Goal: Information Seeking & Learning: Learn about a topic

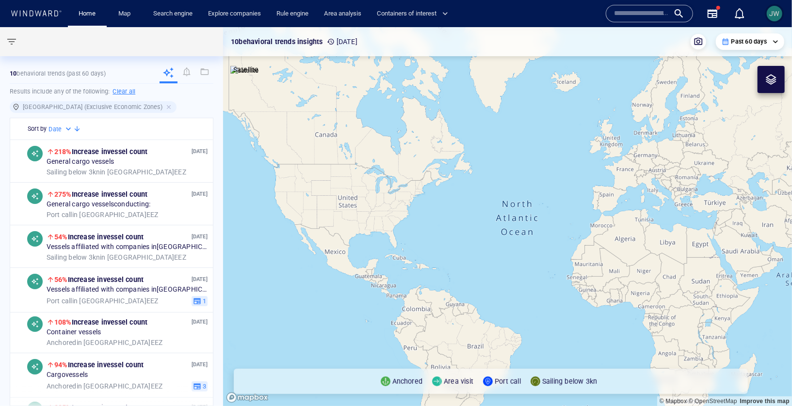
click at [767, 18] on span "JW" at bounding box center [775, 14] width 16 height 16
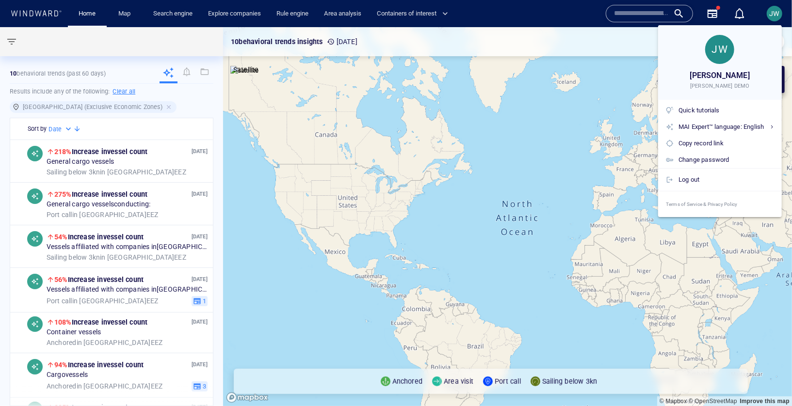
click at [780, 13] on div at bounding box center [396, 203] width 792 height 406
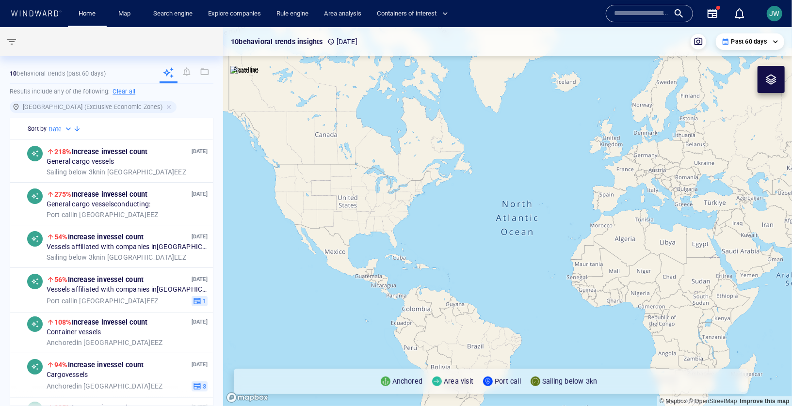
drag, startPoint x: 563, startPoint y: 268, endPoint x: 335, endPoint y: 260, distance: 227.6
click at [300, 267] on canvas "Map" at bounding box center [507, 216] width 569 height 379
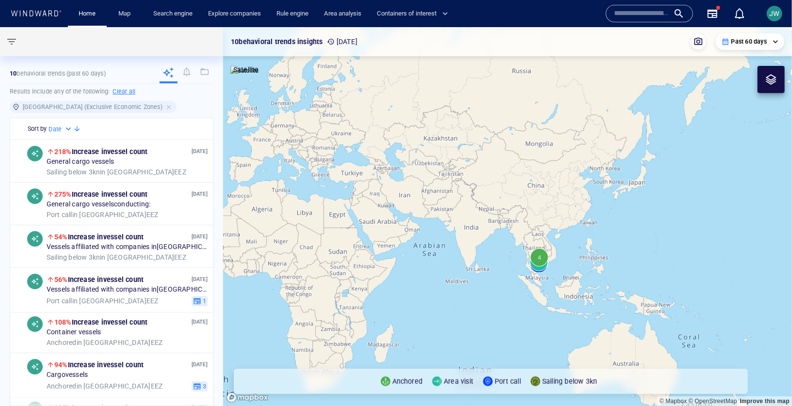
drag, startPoint x: 663, startPoint y: 291, endPoint x: 540, endPoint y: 262, distance: 126.7
click at [540, 262] on canvas "Map" at bounding box center [507, 216] width 569 height 379
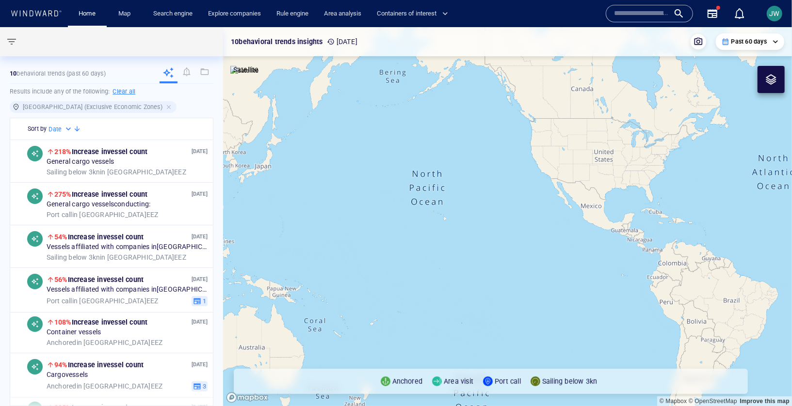
drag, startPoint x: 236, startPoint y: 111, endPoint x: 437, endPoint y: 138, distance: 203.2
click at [439, 139] on canvas "Map" at bounding box center [507, 216] width 569 height 379
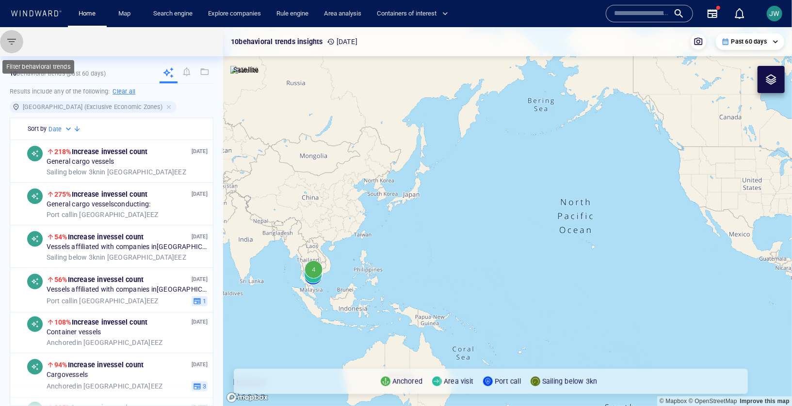
click at [16, 44] on span "button" at bounding box center [12, 42] width 12 height 12
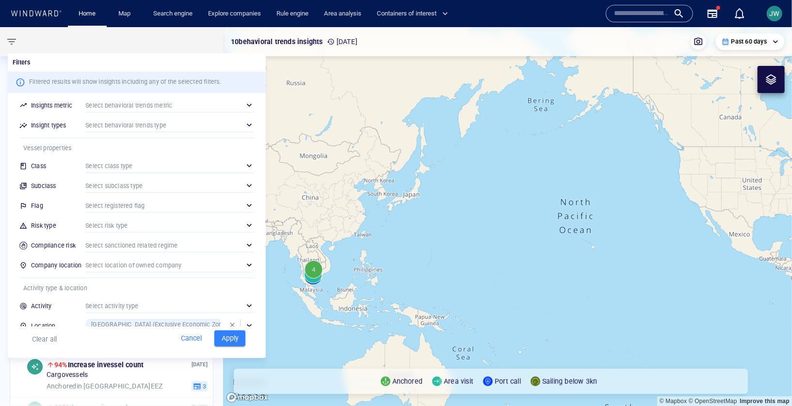
click at [170, 88] on div "Filtered results will show insights including any of the selected filters." at bounding box center [125, 83] width 196 height 14
click at [178, 57] on div "Filters" at bounding box center [137, 62] width 258 height 18
click at [171, 40] on div at bounding box center [396, 203] width 792 height 406
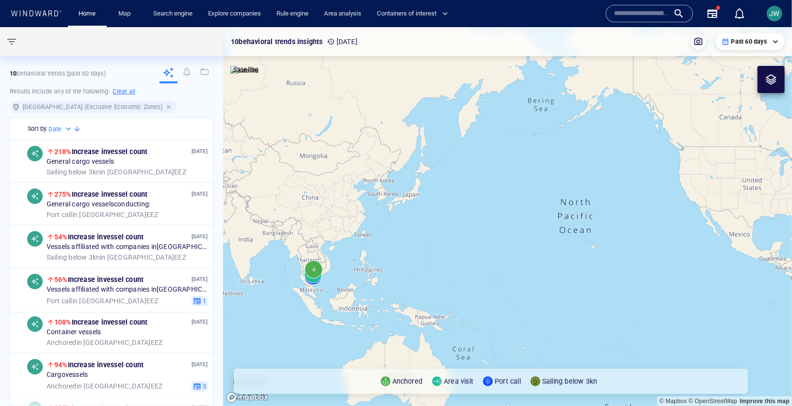
click at [165, 105] on div at bounding box center [169, 107] width 9 height 9
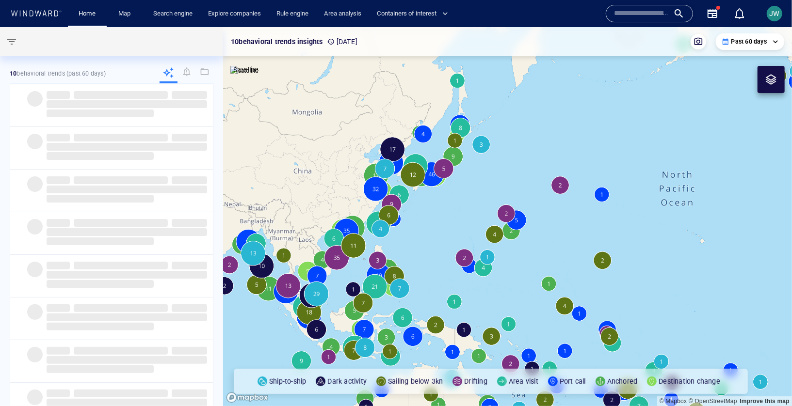
click at [771, 43] on div "Past 60 days" at bounding box center [750, 41] width 57 height 9
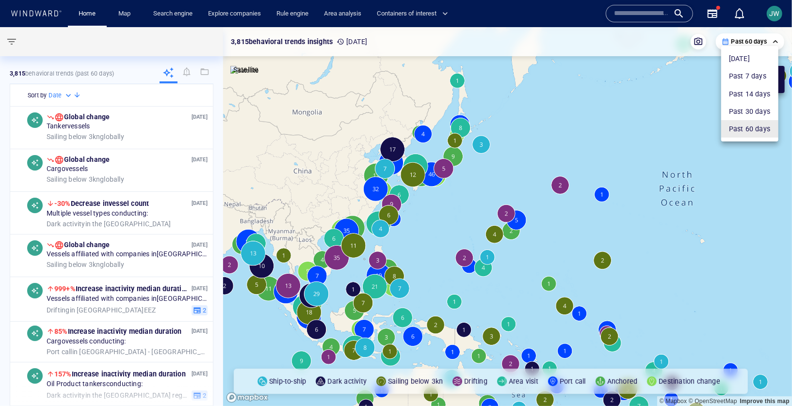
click at [771, 43] on div at bounding box center [396, 203] width 792 height 406
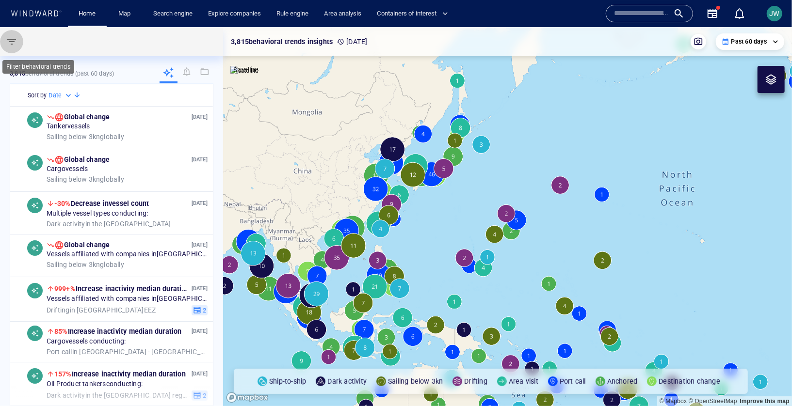
click at [13, 48] on button "button" at bounding box center [11, 41] width 23 height 23
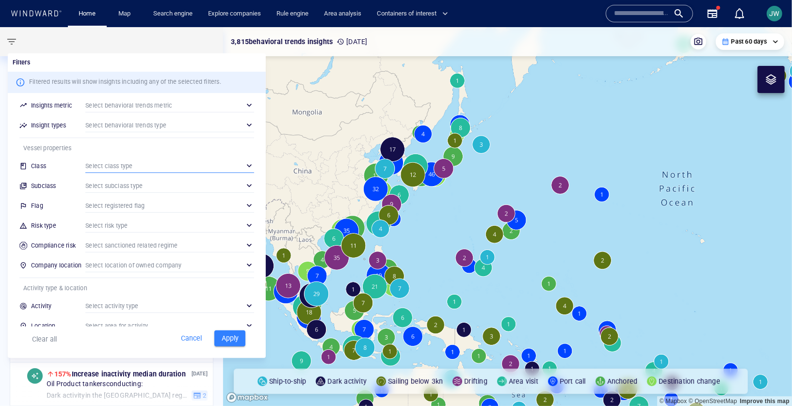
click at [117, 162] on div "​" at bounding box center [169, 166] width 169 height 15
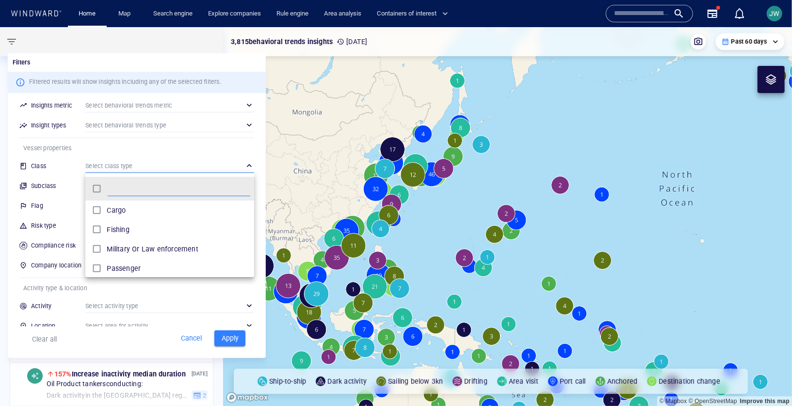
scroll to position [97, 169]
click at [79, 63] on div at bounding box center [396, 203] width 792 height 406
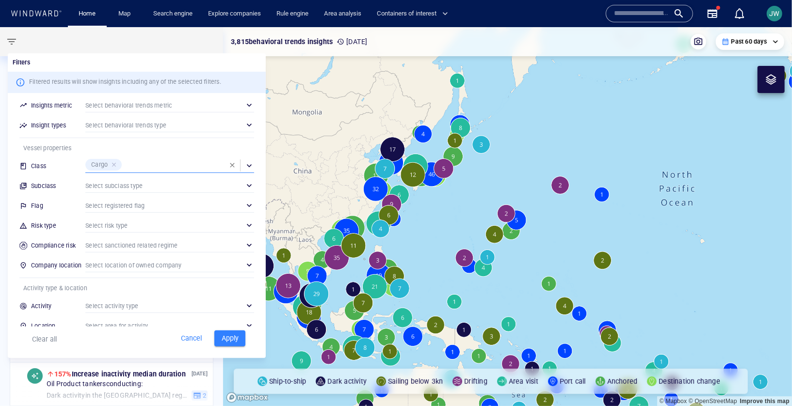
click at [232, 344] on span "Apply" at bounding box center [229, 339] width 21 height 12
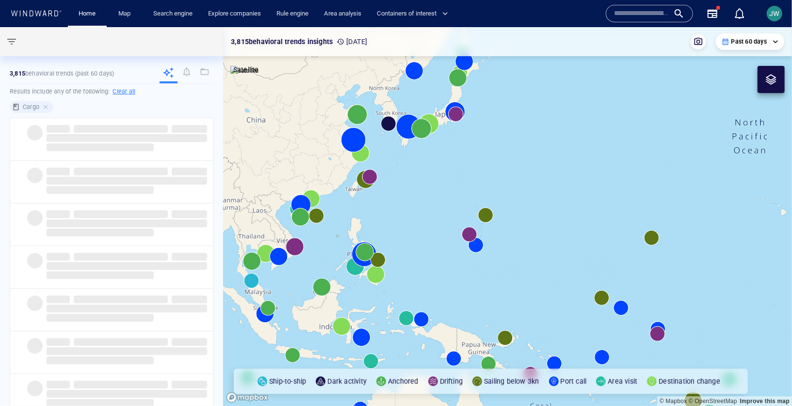
drag, startPoint x: 393, startPoint y: 293, endPoint x: 527, endPoint y: 293, distance: 134.3
click at [528, 293] on canvas "Map" at bounding box center [507, 216] width 569 height 379
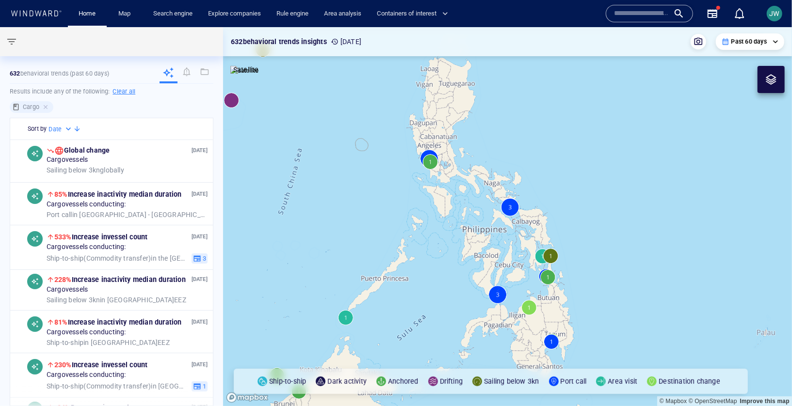
click at [758, 45] on p "Past 60 days" at bounding box center [748, 41] width 35 height 9
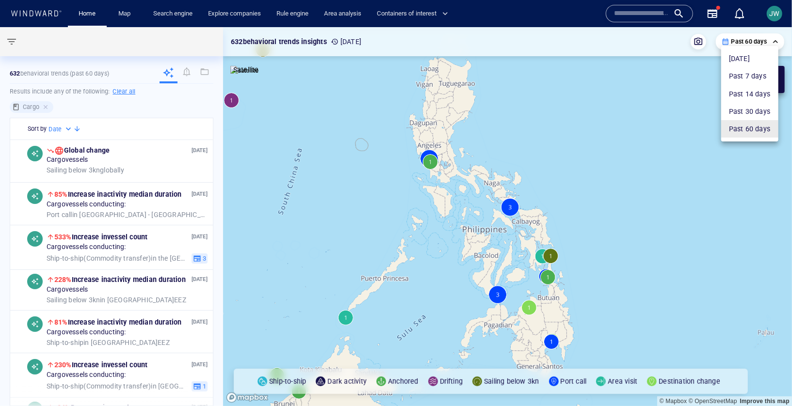
click at [758, 45] on div at bounding box center [396, 203] width 792 height 406
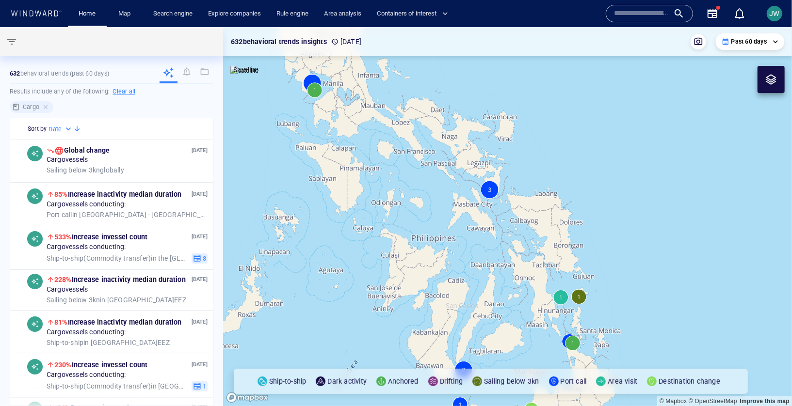
click at [582, 300] on canvas "Map" at bounding box center [507, 216] width 569 height 379
click at [577, 293] on canvas "Map" at bounding box center [507, 216] width 569 height 379
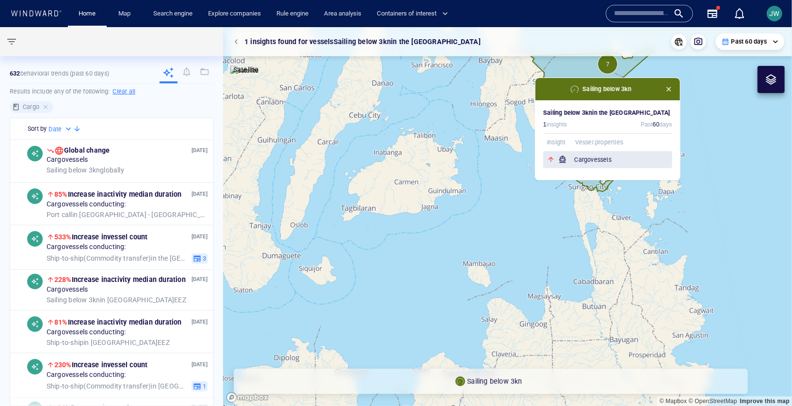
click at [619, 158] on h6 "Cargo vessels" at bounding box center [623, 160] width 98 height 10
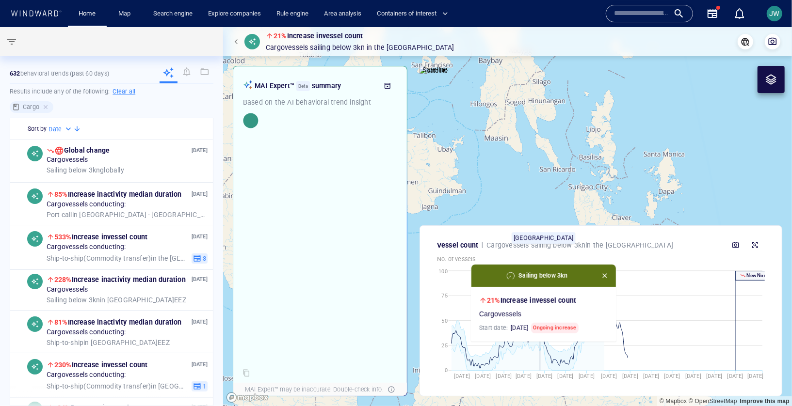
drag, startPoint x: 640, startPoint y: 133, endPoint x: 597, endPoint y: 255, distance: 128.7
click at [597, 255] on div "21% Increase in vessel count Cargo vessels Sailing below 3kn in the [GEOGRAPHIC…" at bounding box center [507, 216] width 569 height 379
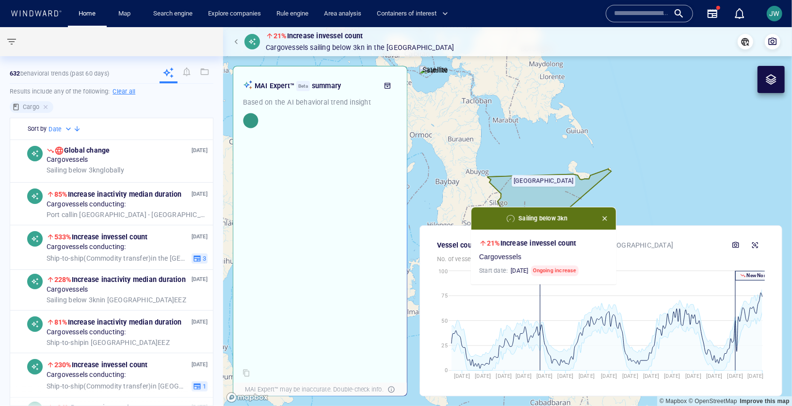
drag, startPoint x: 620, startPoint y: 210, endPoint x: 620, endPoint y: 153, distance: 56.3
click at [620, 153] on canvas "Map" at bounding box center [507, 216] width 569 height 379
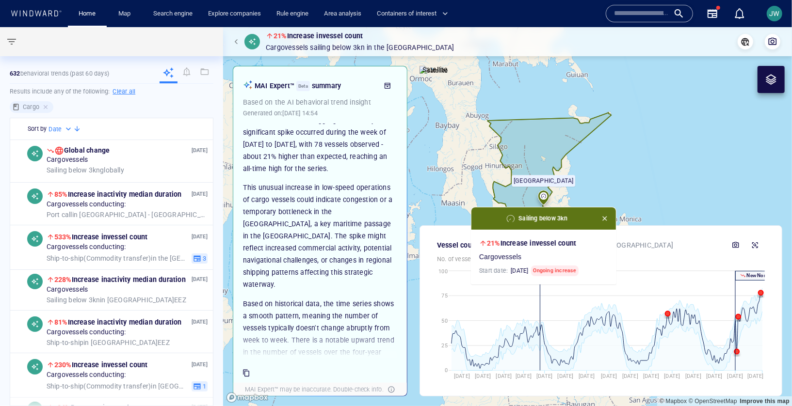
scroll to position [44, 0]
